Goal: Check status

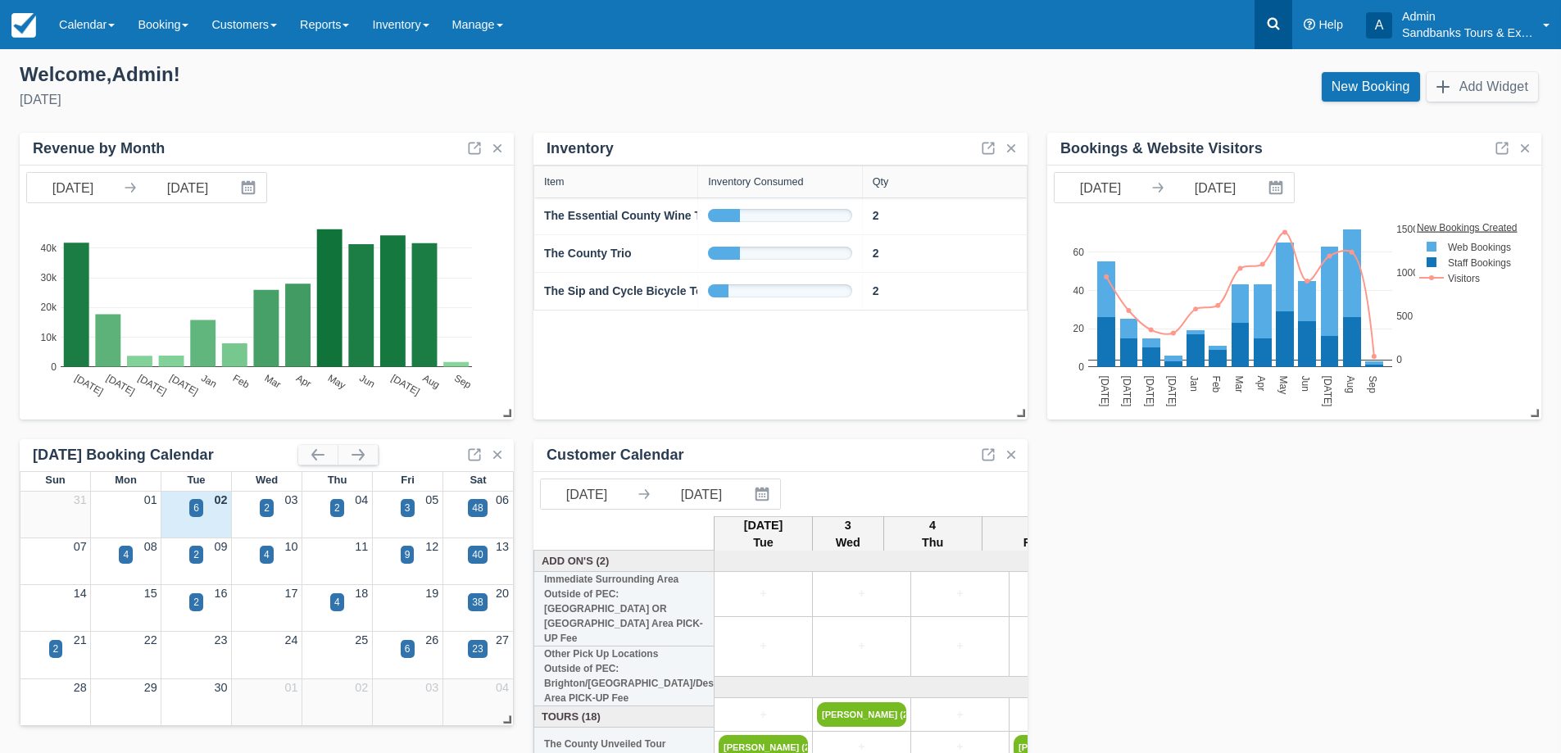
click at [1266, 20] on icon at bounding box center [1273, 24] width 16 height 16
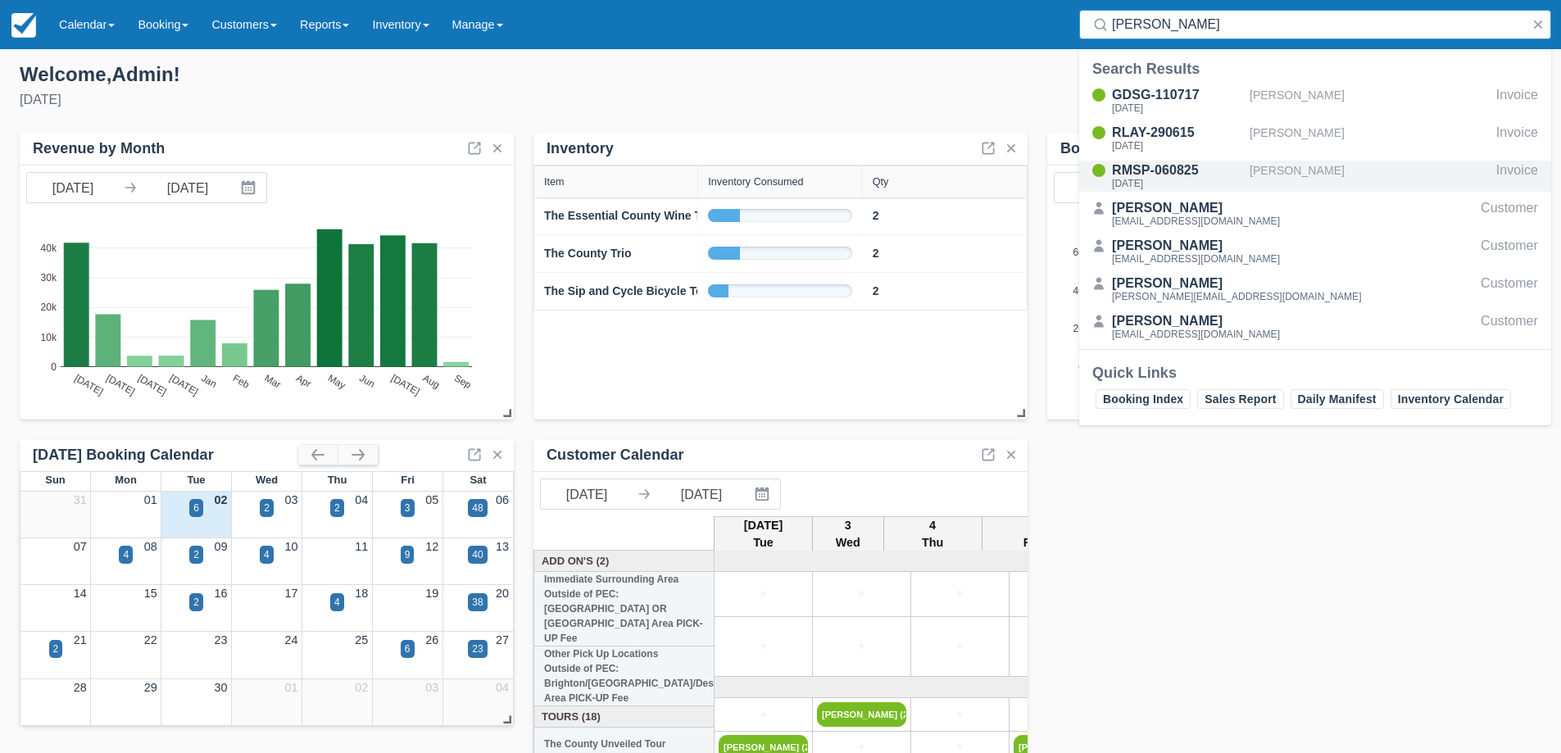
type input "agnes"
click at [1140, 169] on div "RMSP-060825" at bounding box center [1177, 171] width 131 height 20
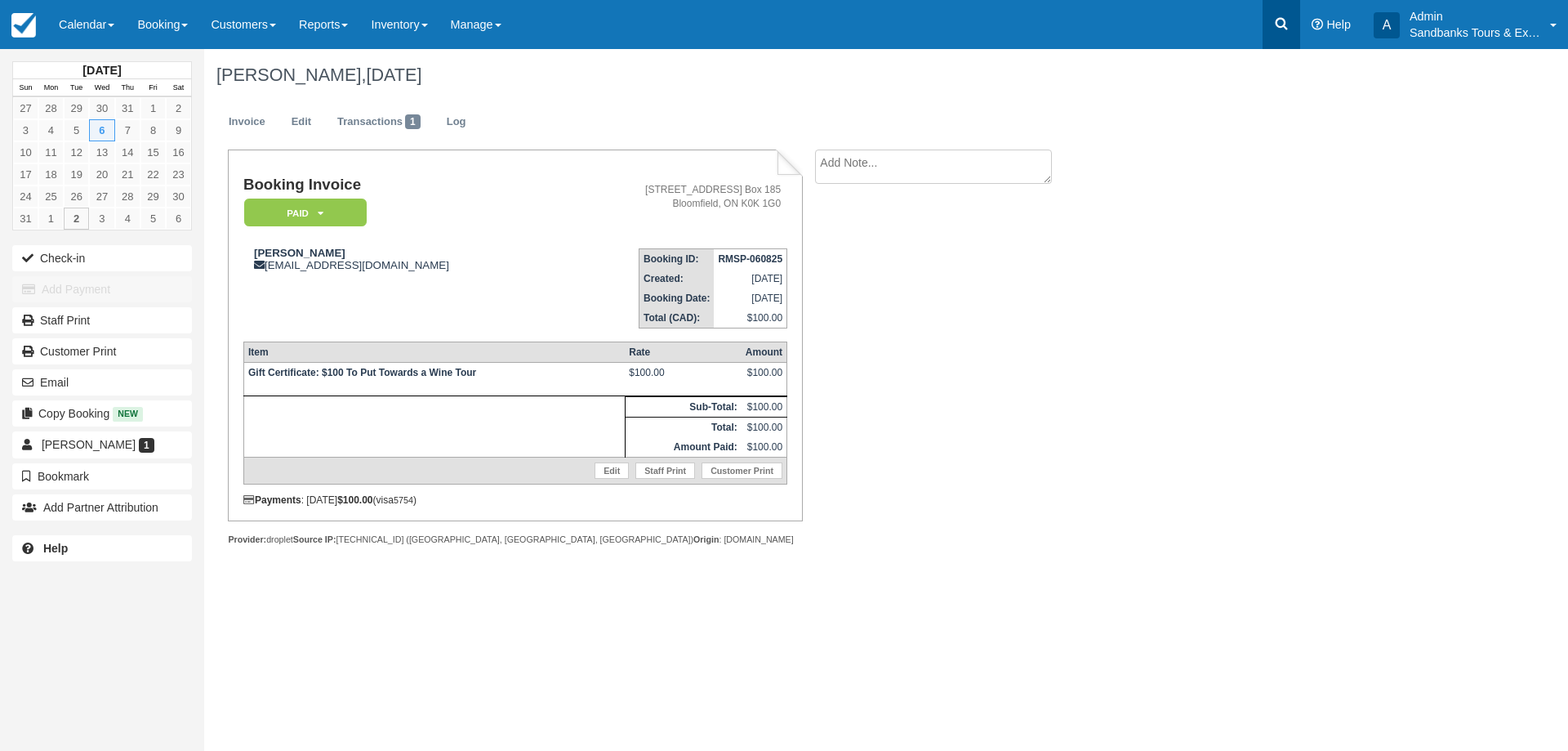
click at [1285, 20] on icon at bounding box center [1281, 24] width 16 height 16
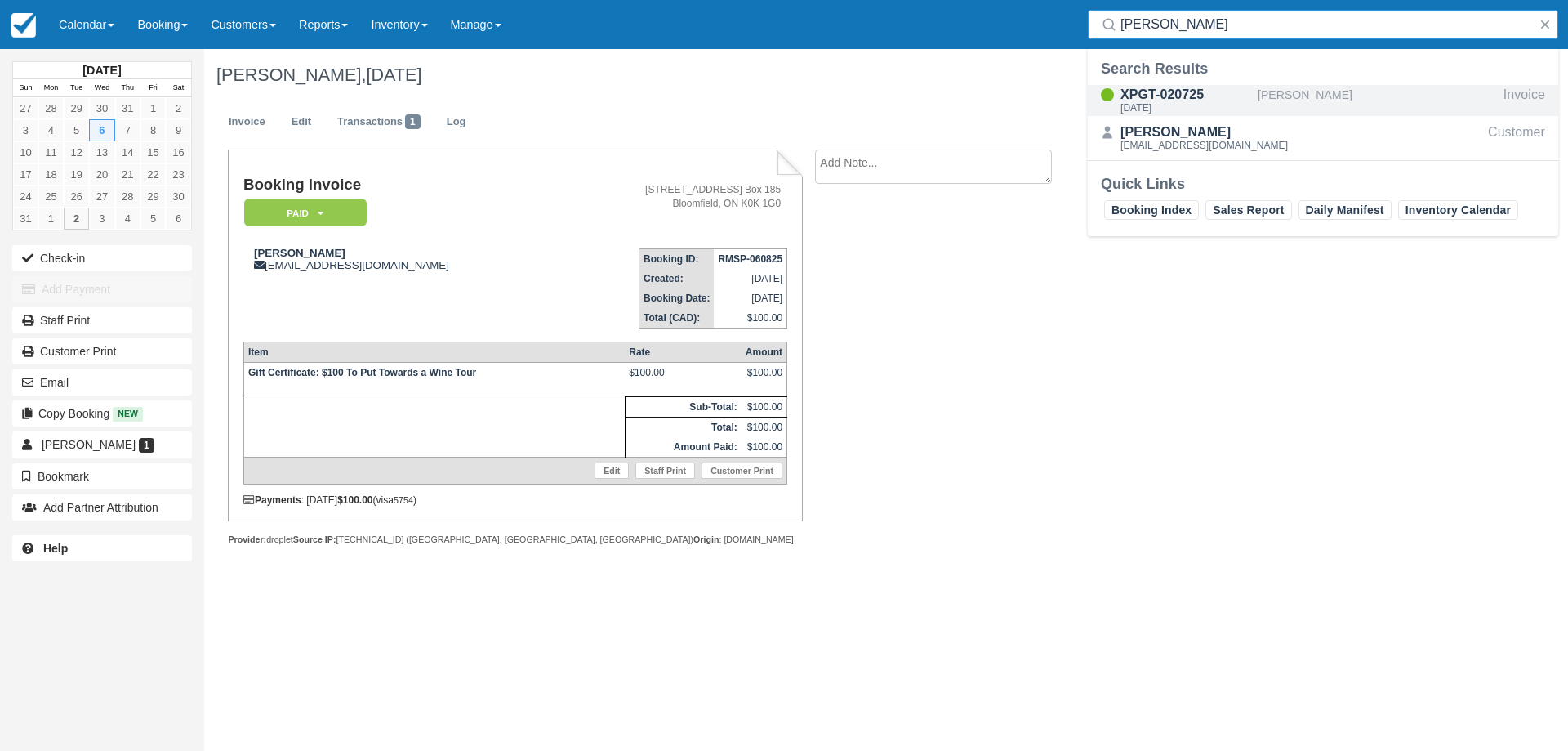
type input "[PERSON_NAME]"
click at [1177, 97] on div "XPGT-020725" at bounding box center [1185, 95] width 131 height 20
